Goal: Task Accomplishment & Management: Use online tool/utility

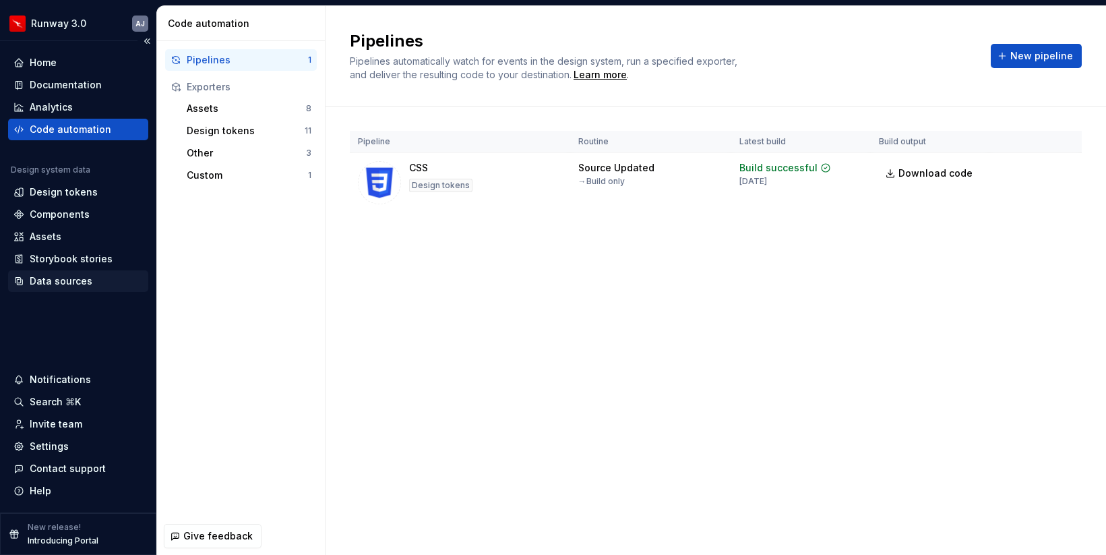
click at [60, 279] on div "Data sources" at bounding box center [61, 280] width 63 height 13
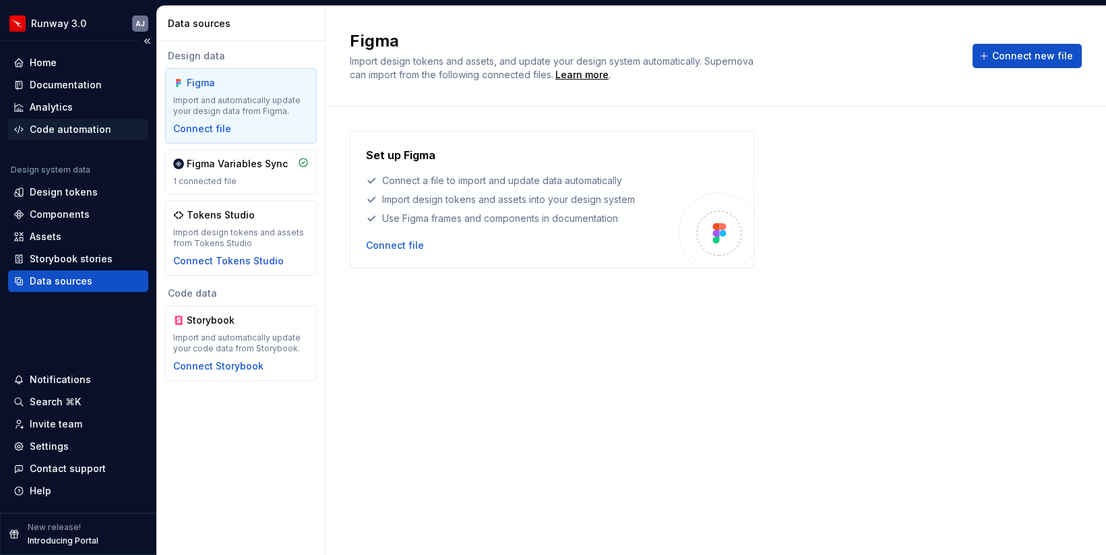
click at [61, 127] on div "Code automation" at bounding box center [71, 129] width 82 height 13
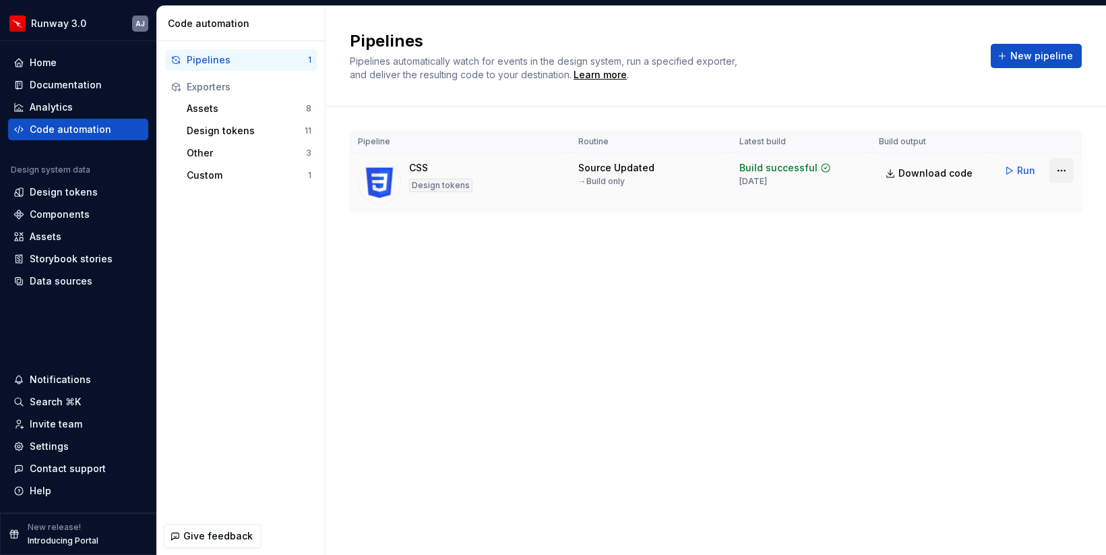
click at [1068, 168] on html "Runway 3.0 AJ Home Documentation Analytics Code automation Design system data D…" at bounding box center [553, 277] width 1106 height 555
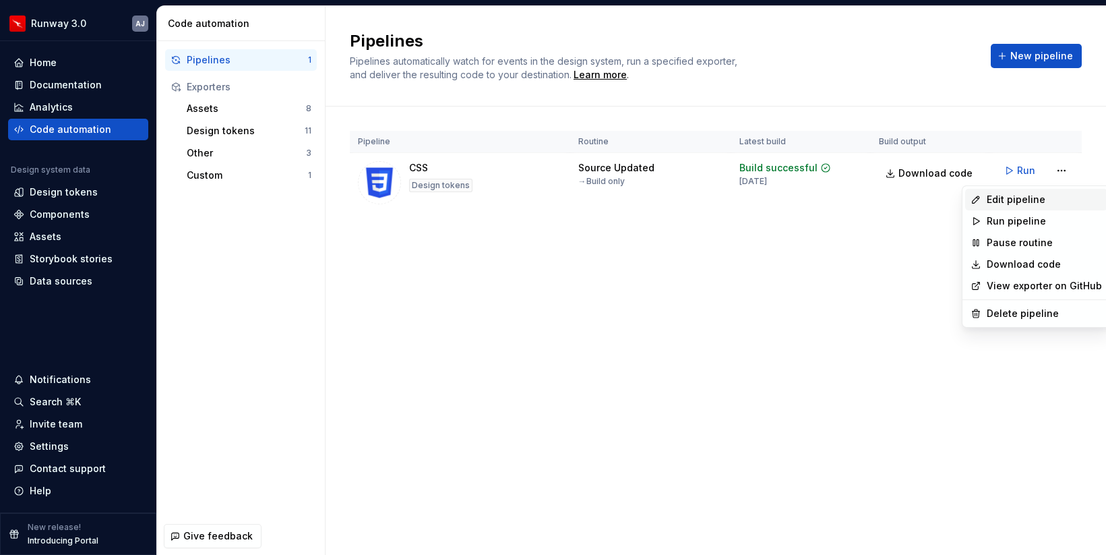
click at [1026, 202] on div "Edit pipeline" at bounding box center [1044, 199] width 115 height 13
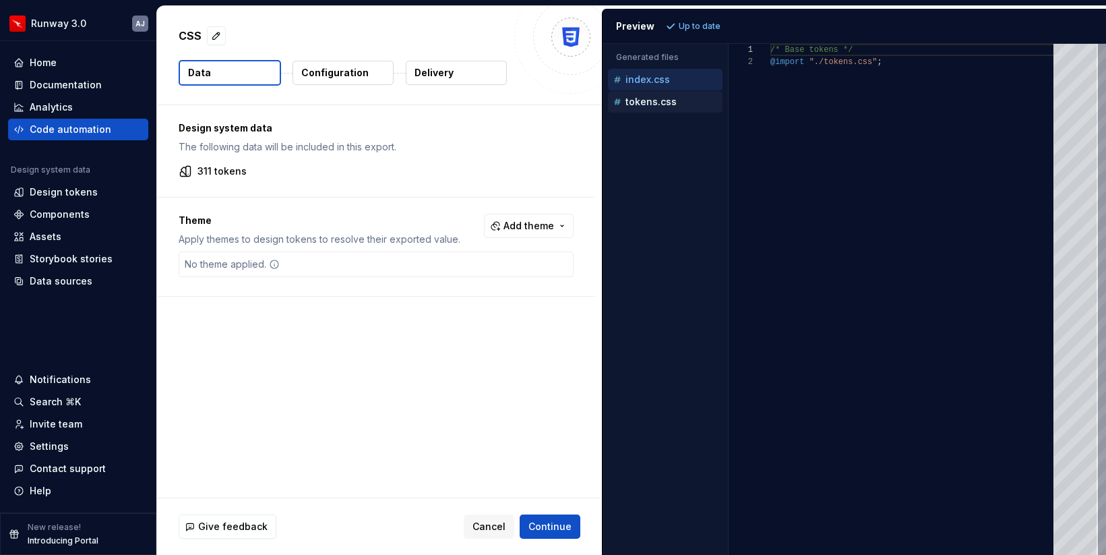
click at [650, 99] on p "tokens.css" at bounding box center [651, 101] width 51 height 11
type textarea "**********"
